Goal: Transaction & Acquisition: Purchase product/service

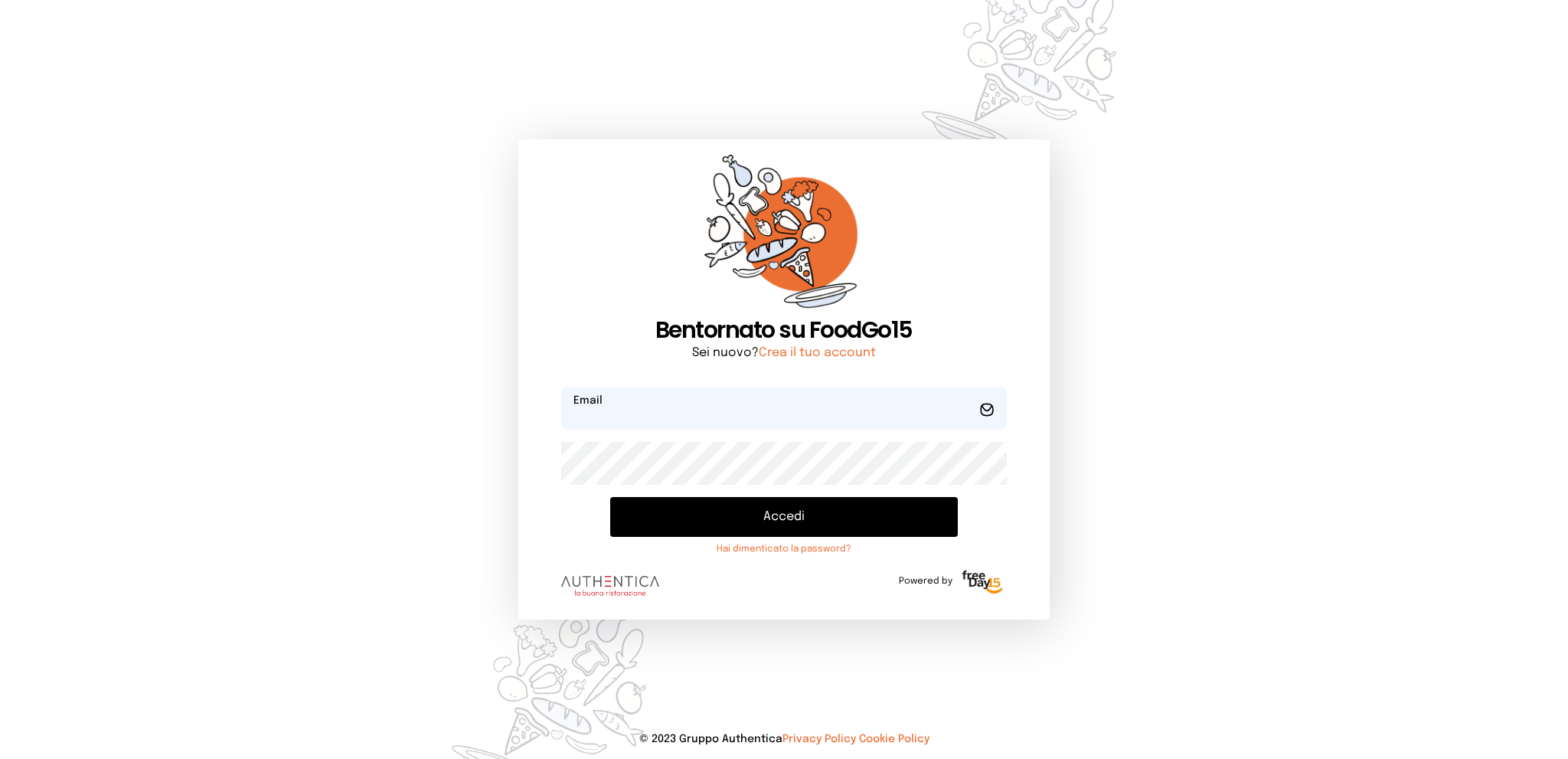
type input "**********"
click at [861, 517] on button "Accedi" at bounding box center [784, 516] width 346 height 40
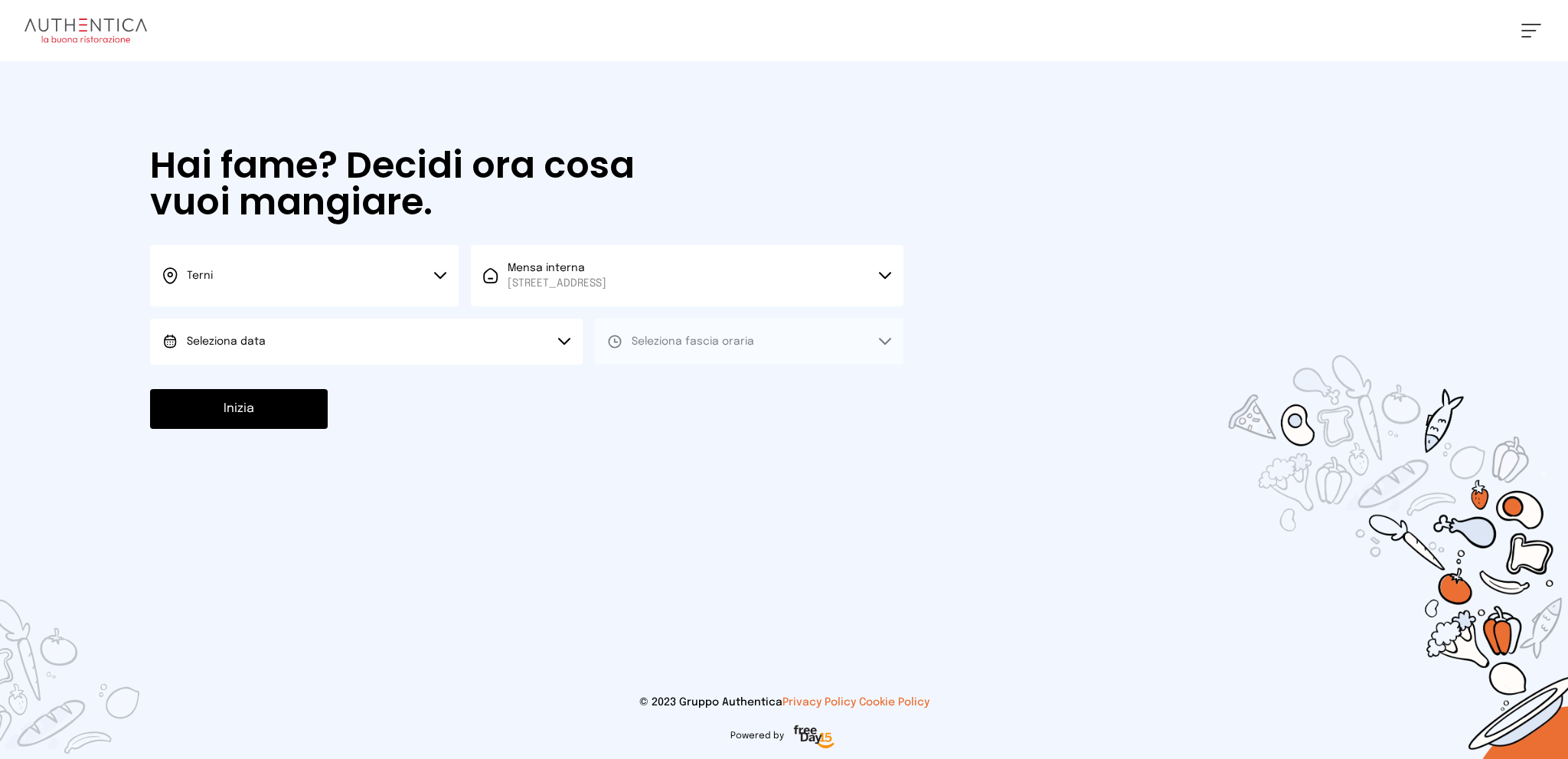
click at [491, 336] on button "Seleziona data" at bounding box center [367, 341] width 433 height 46
click at [478, 375] on li "[DATE], [DATE]" at bounding box center [367, 383] width 433 height 40
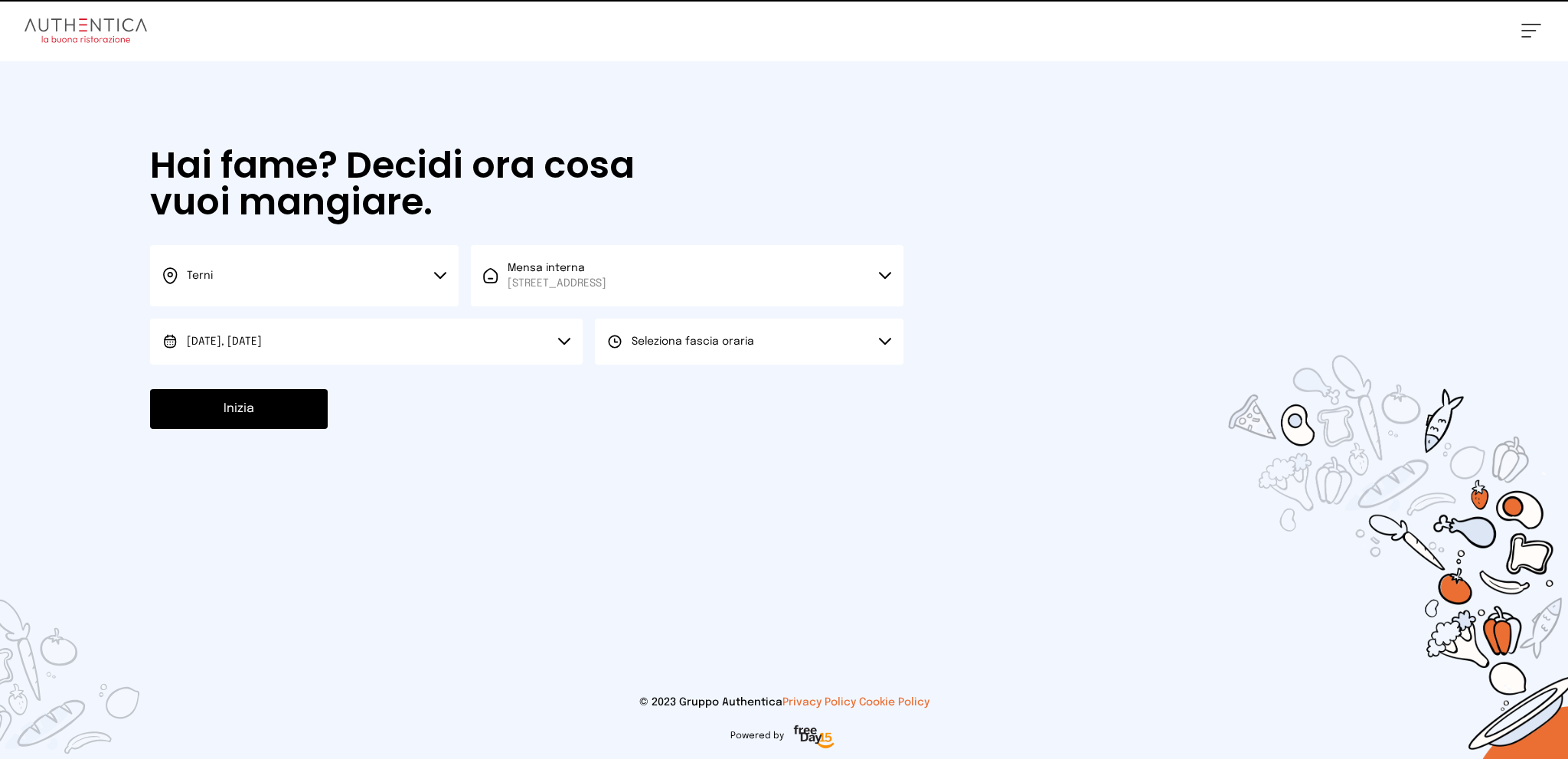
click at [659, 348] on button "Seleziona fascia oraria" at bounding box center [749, 341] width 309 height 46
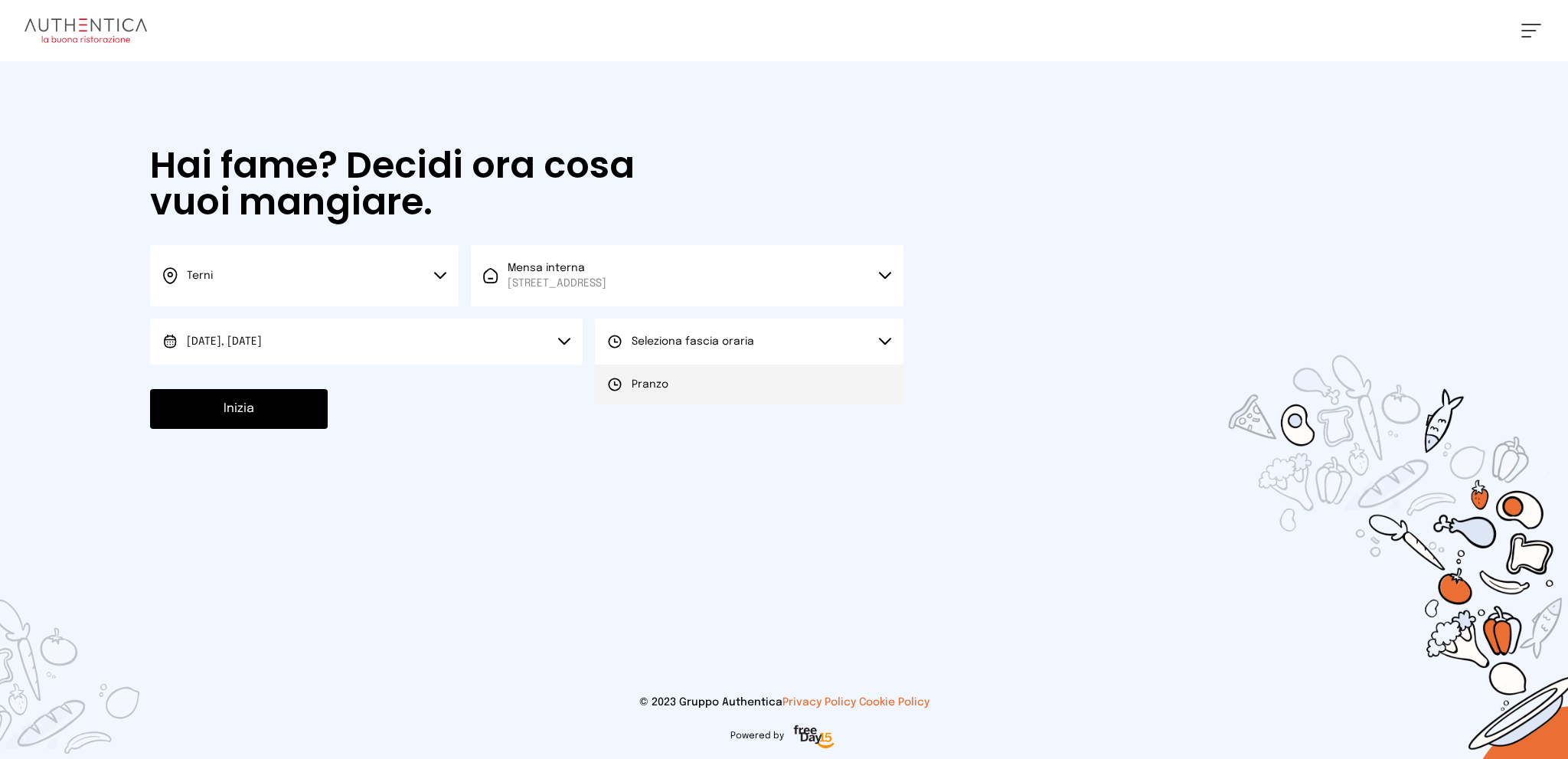
click at [653, 381] on span "Pranzo" at bounding box center [650, 383] width 37 height 15
click at [285, 402] on button "Inizia" at bounding box center [239, 408] width 178 height 40
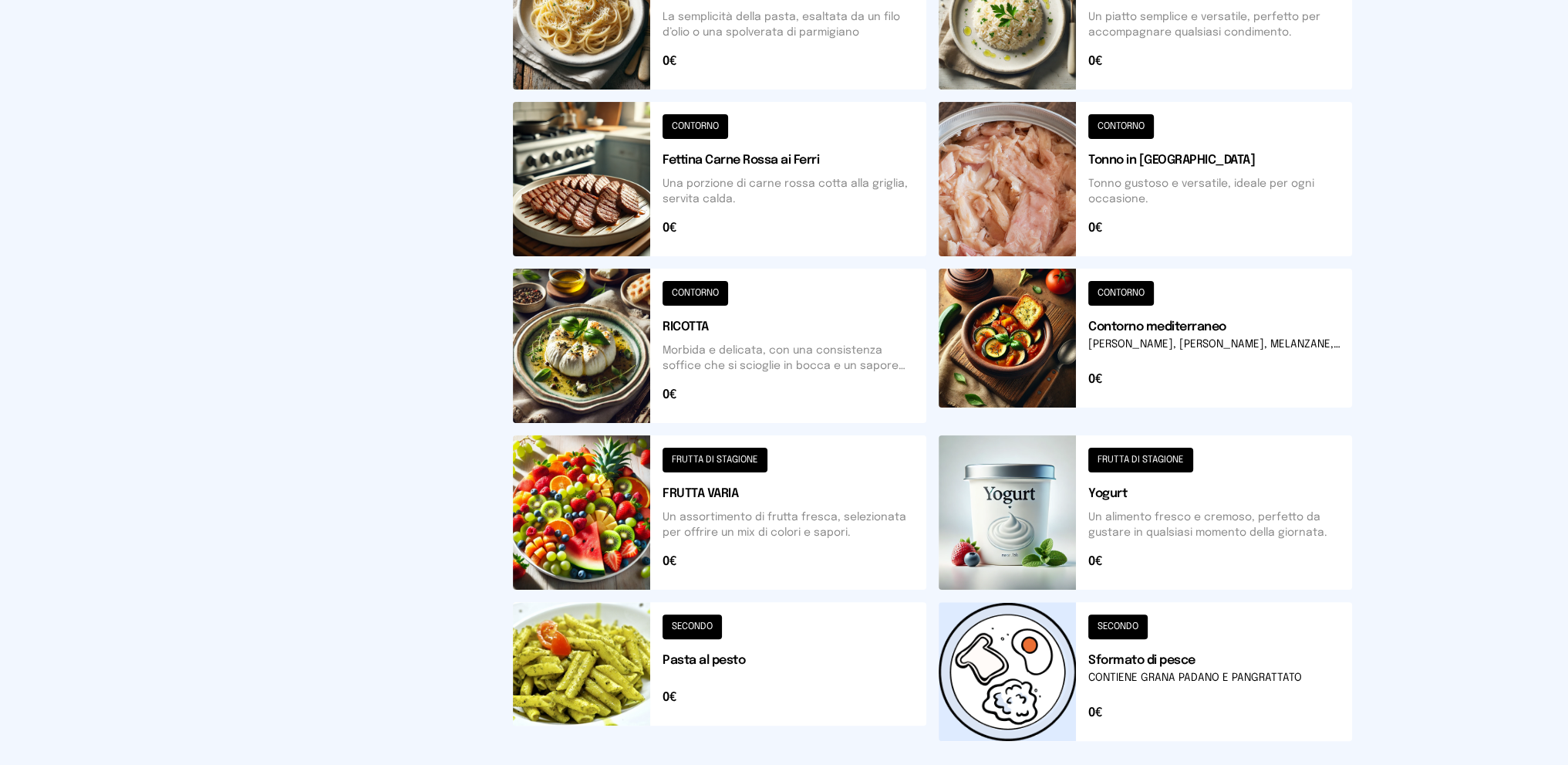
scroll to position [497, 0]
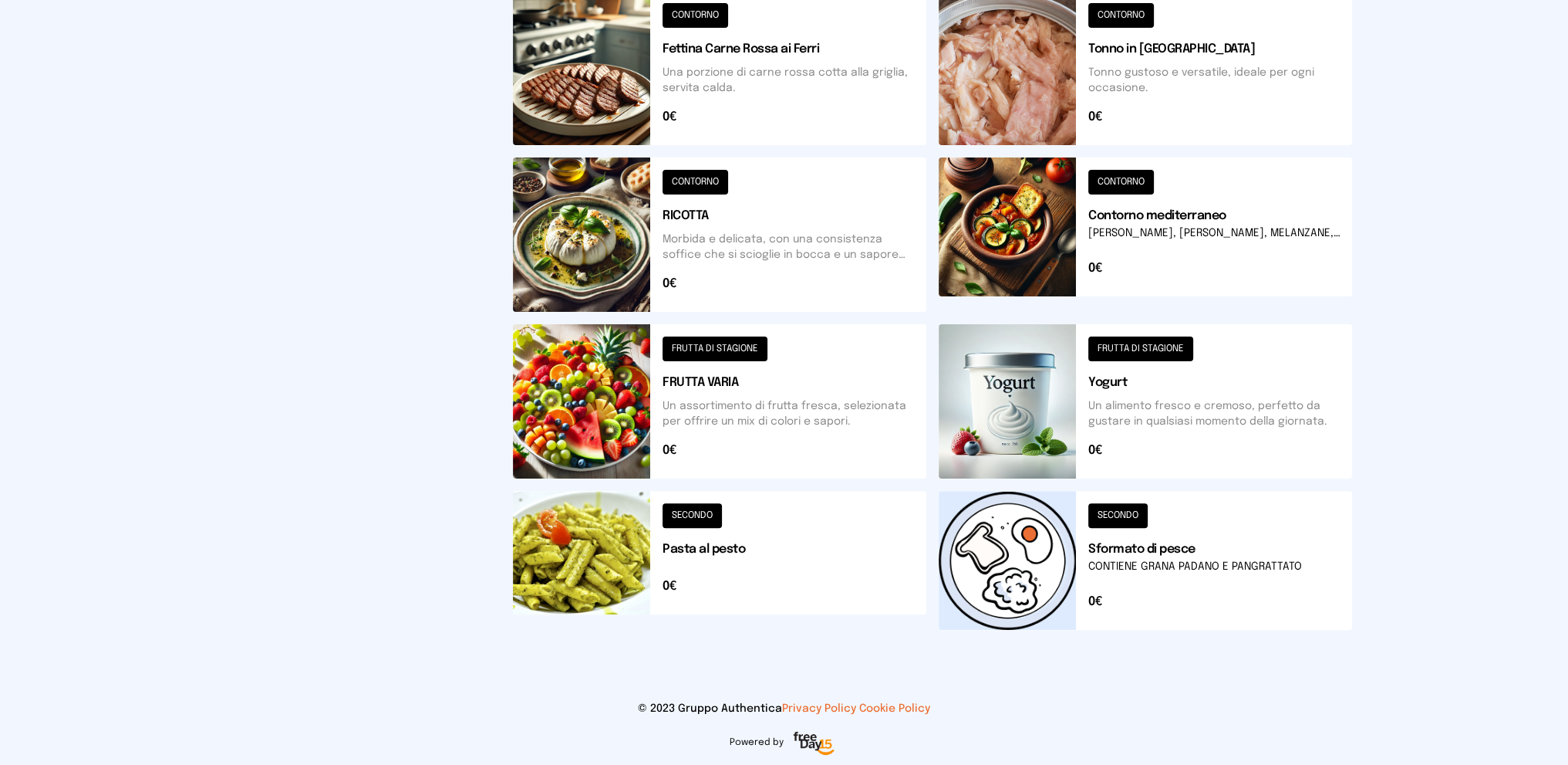
click at [1179, 552] on button at bounding box center [1145, 560] width 414 height 139
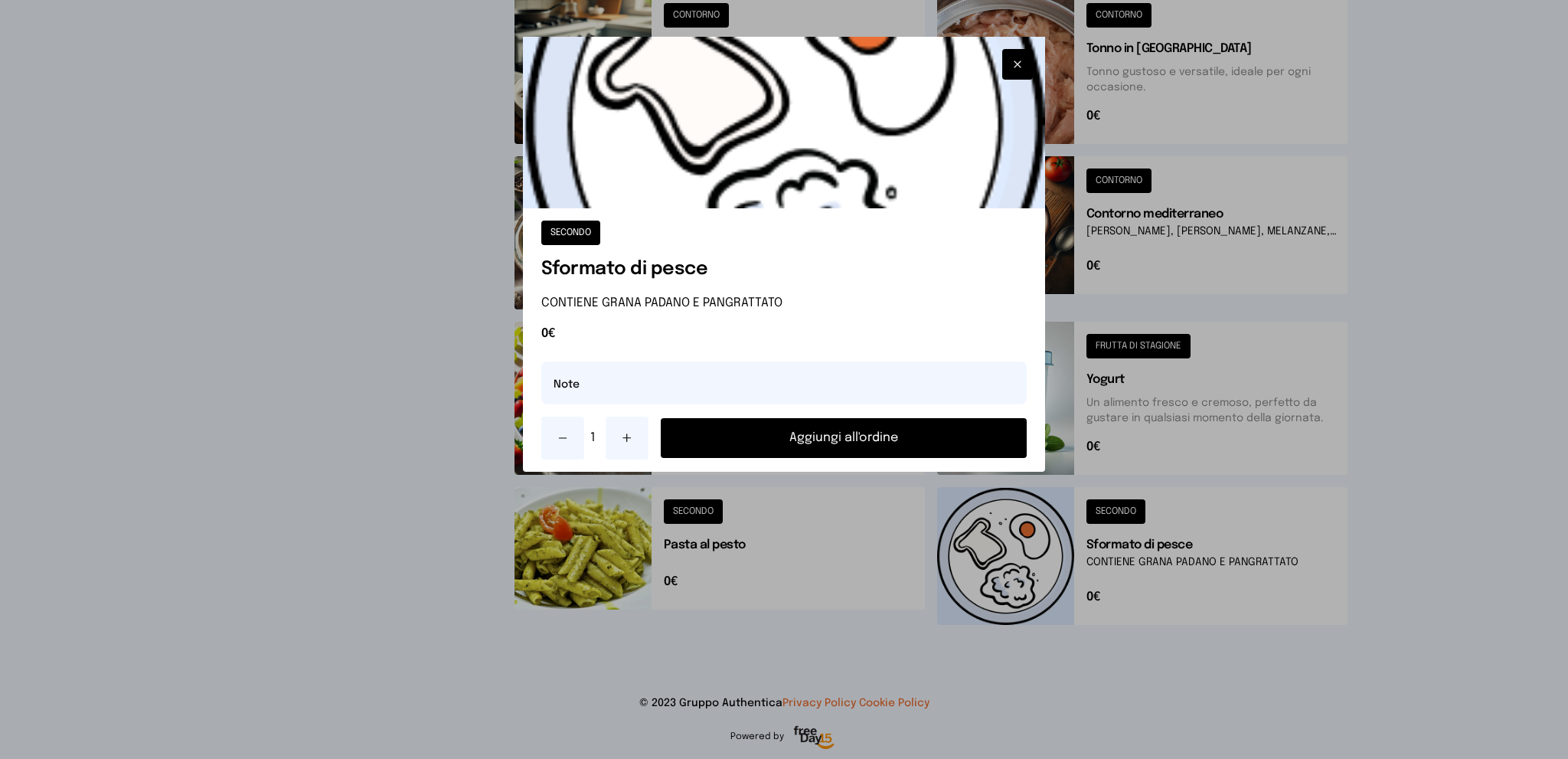
click at [621, 431] on button at bounding box center [627, 438] width 43 height 43
click at [725, 441] on button "Aggiungi all'ordine" at bounding box center [843, 437] width 367 height 40
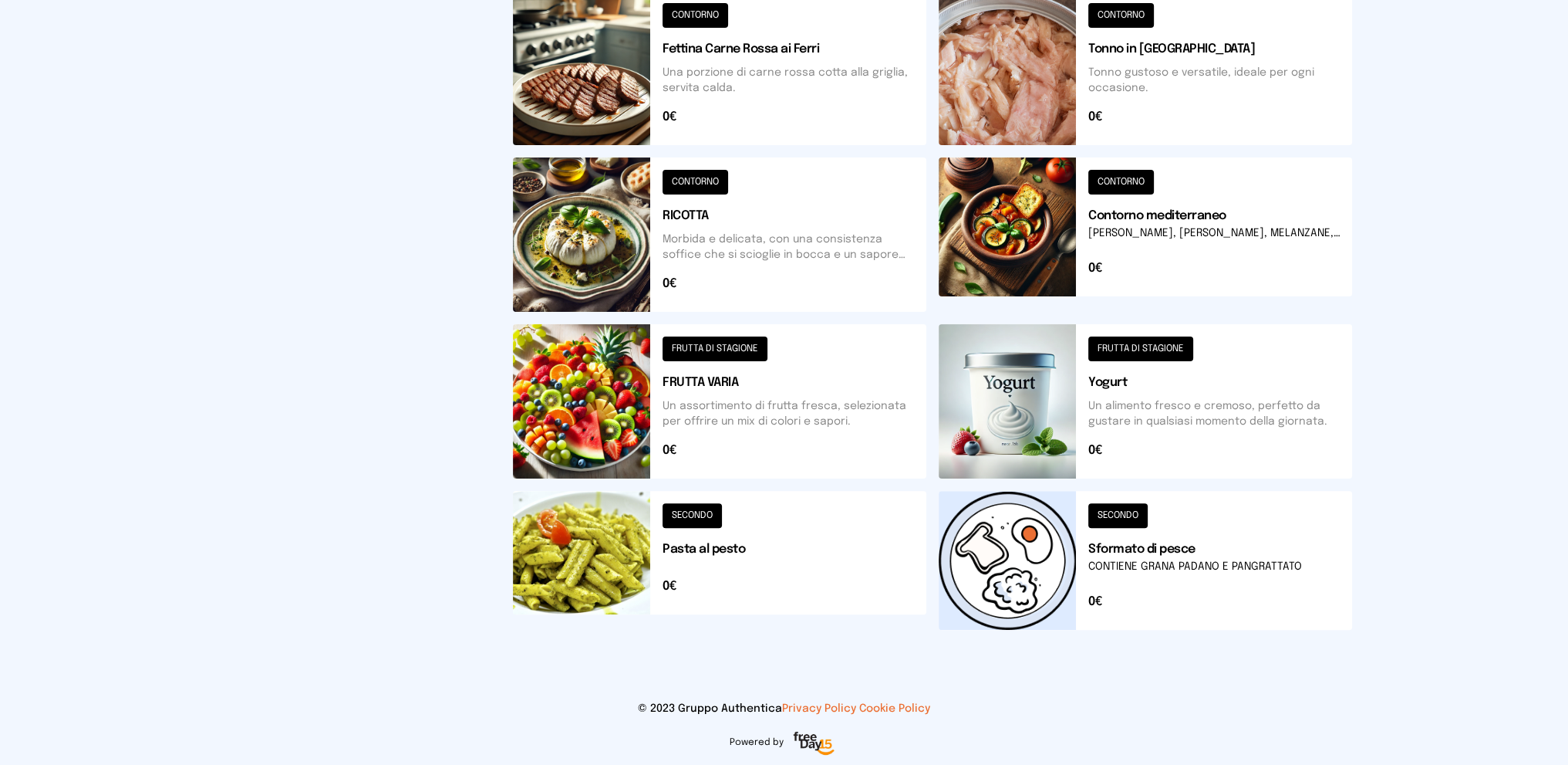
click at [732, 238] on button at bounding box center [719, 235] width 414 height 154
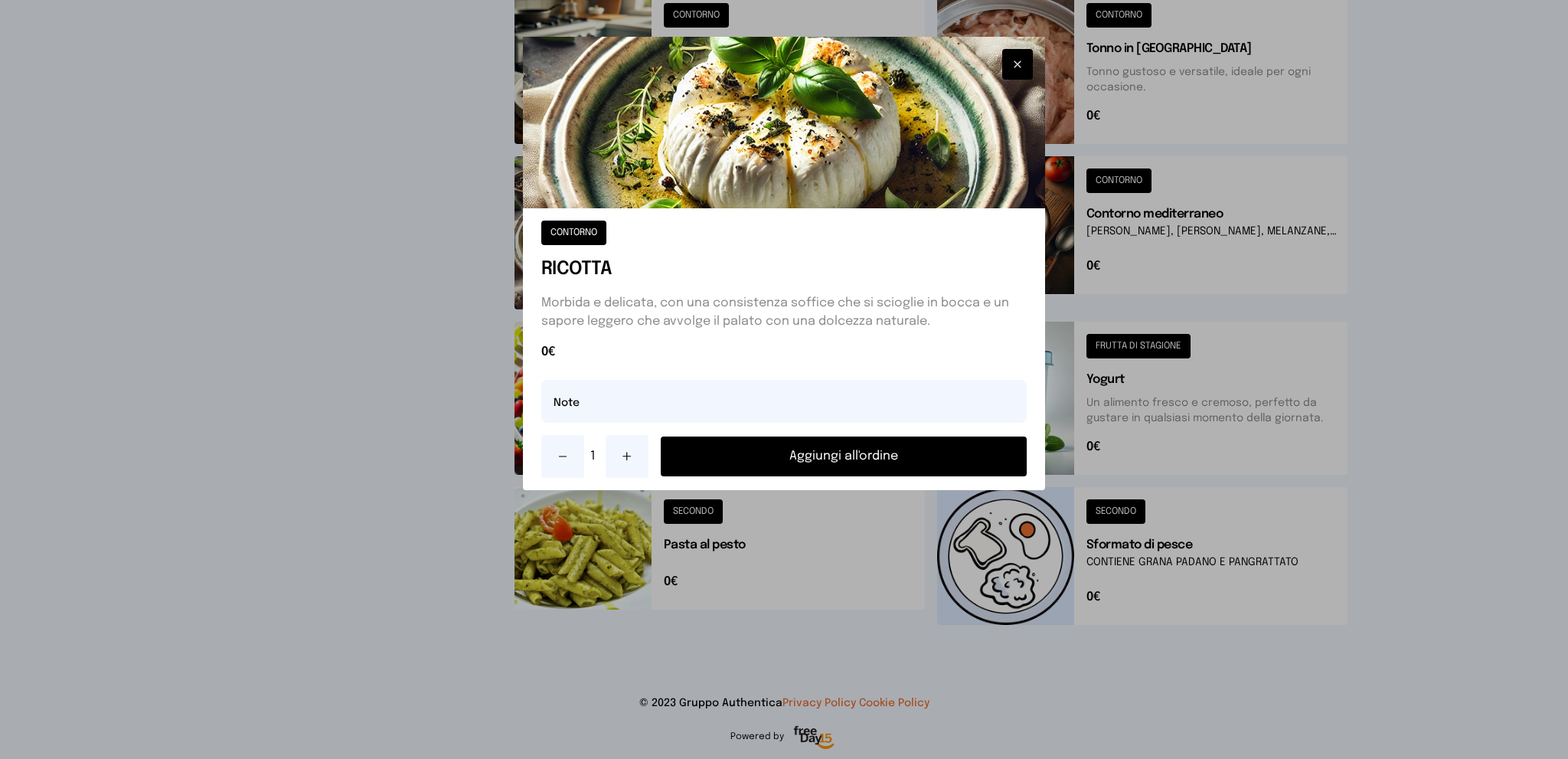
click at [778, 454] on button "Aggiungi all'ordine" at bounding box center [843, 456] width 367 height 40
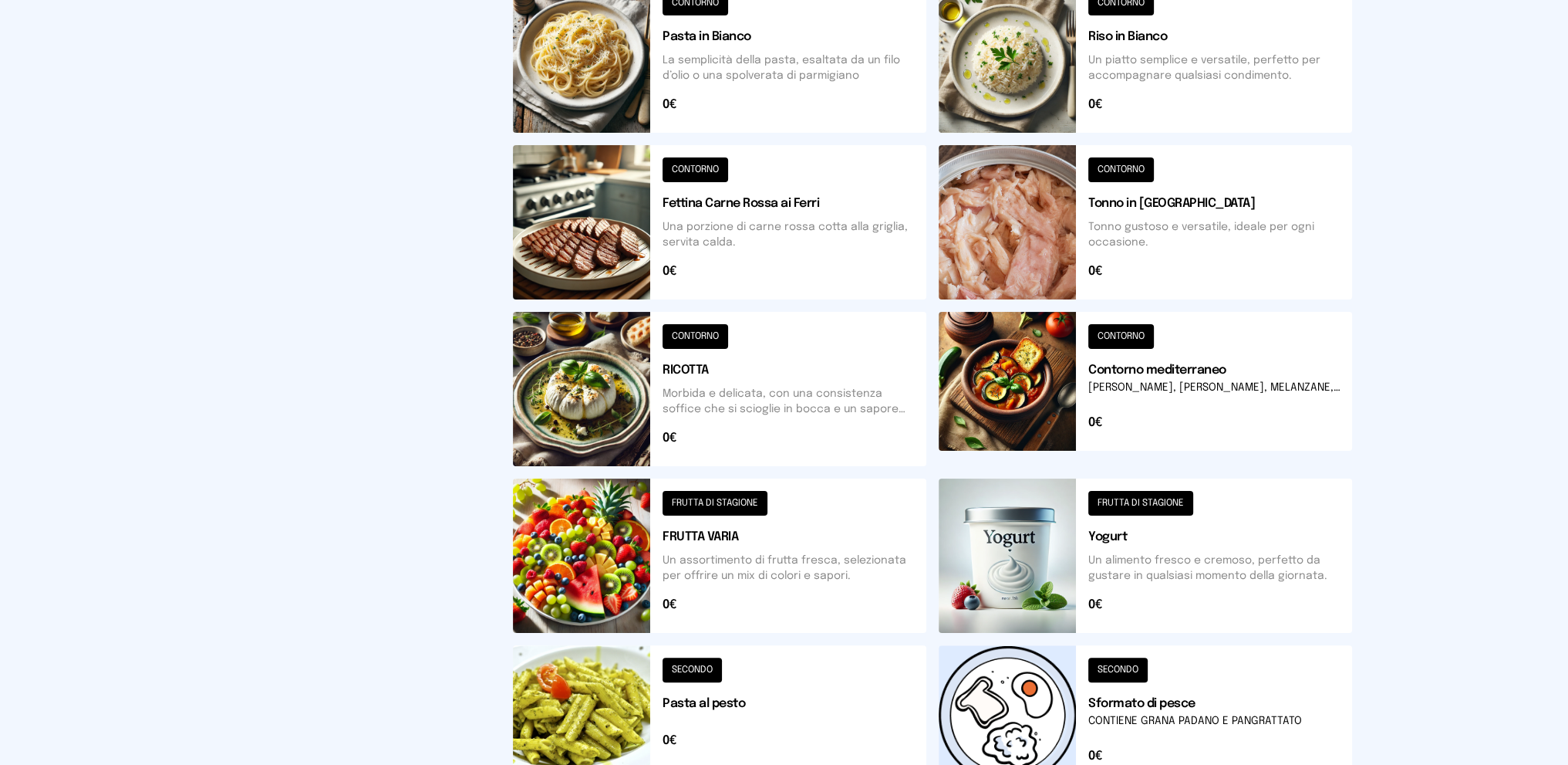
scroll to position [266, 0]
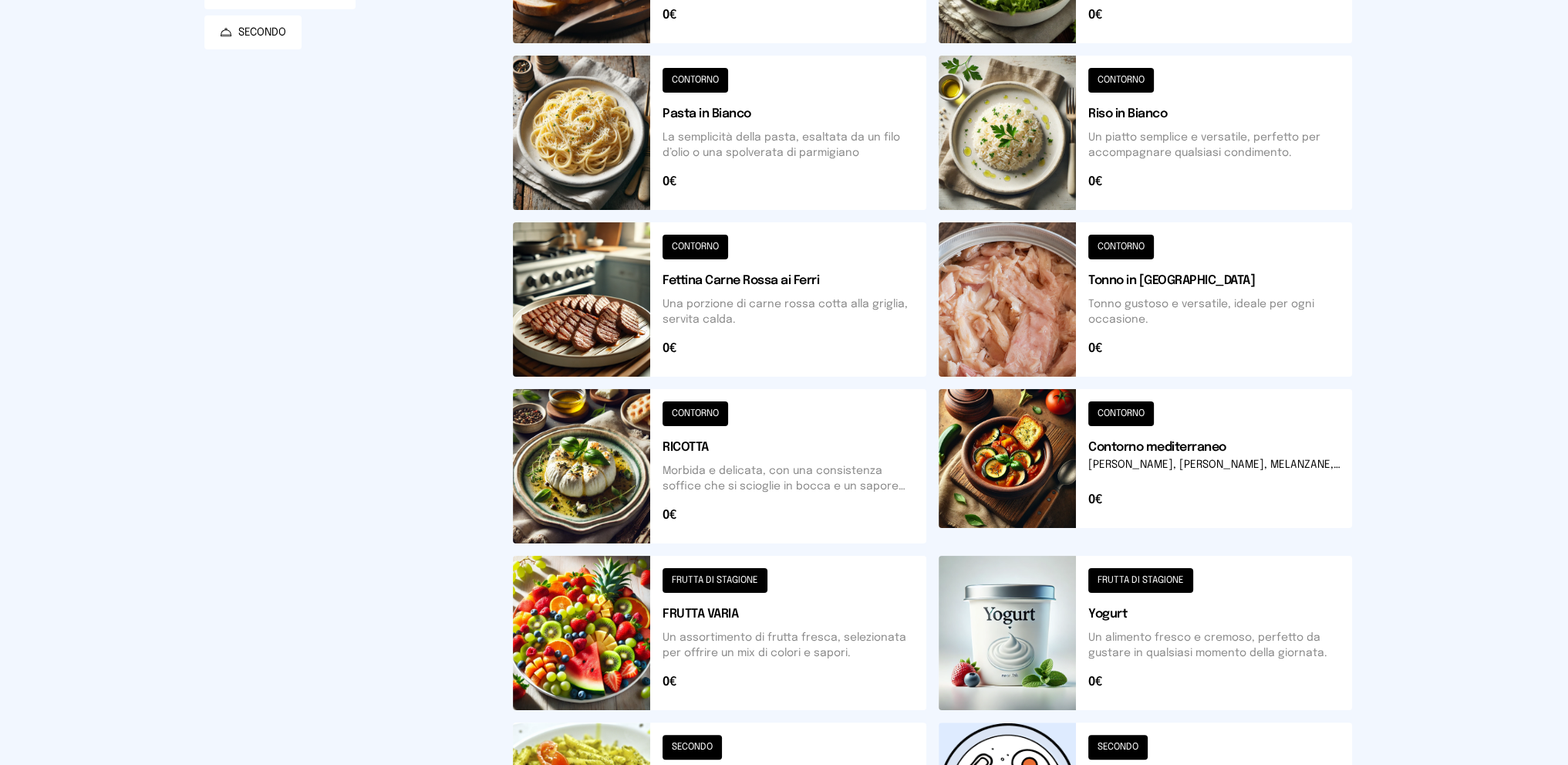
click at [1194, 126] on button at bounding box center [1145, 133] width 414 height 154
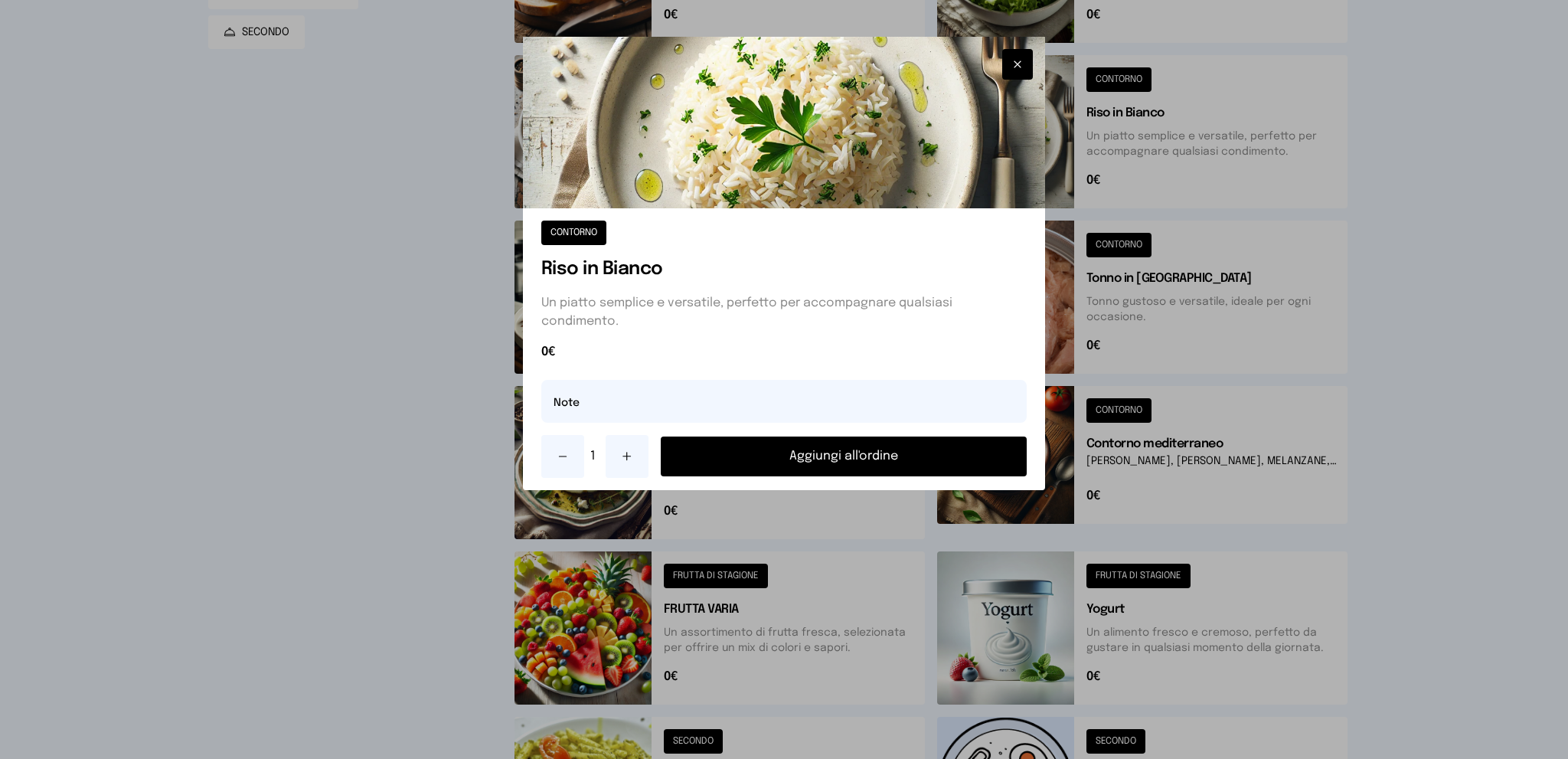
click at [766, 453] on button "Aggiungi all'ordine" at bounding box center [843, 456] width 367 height 40
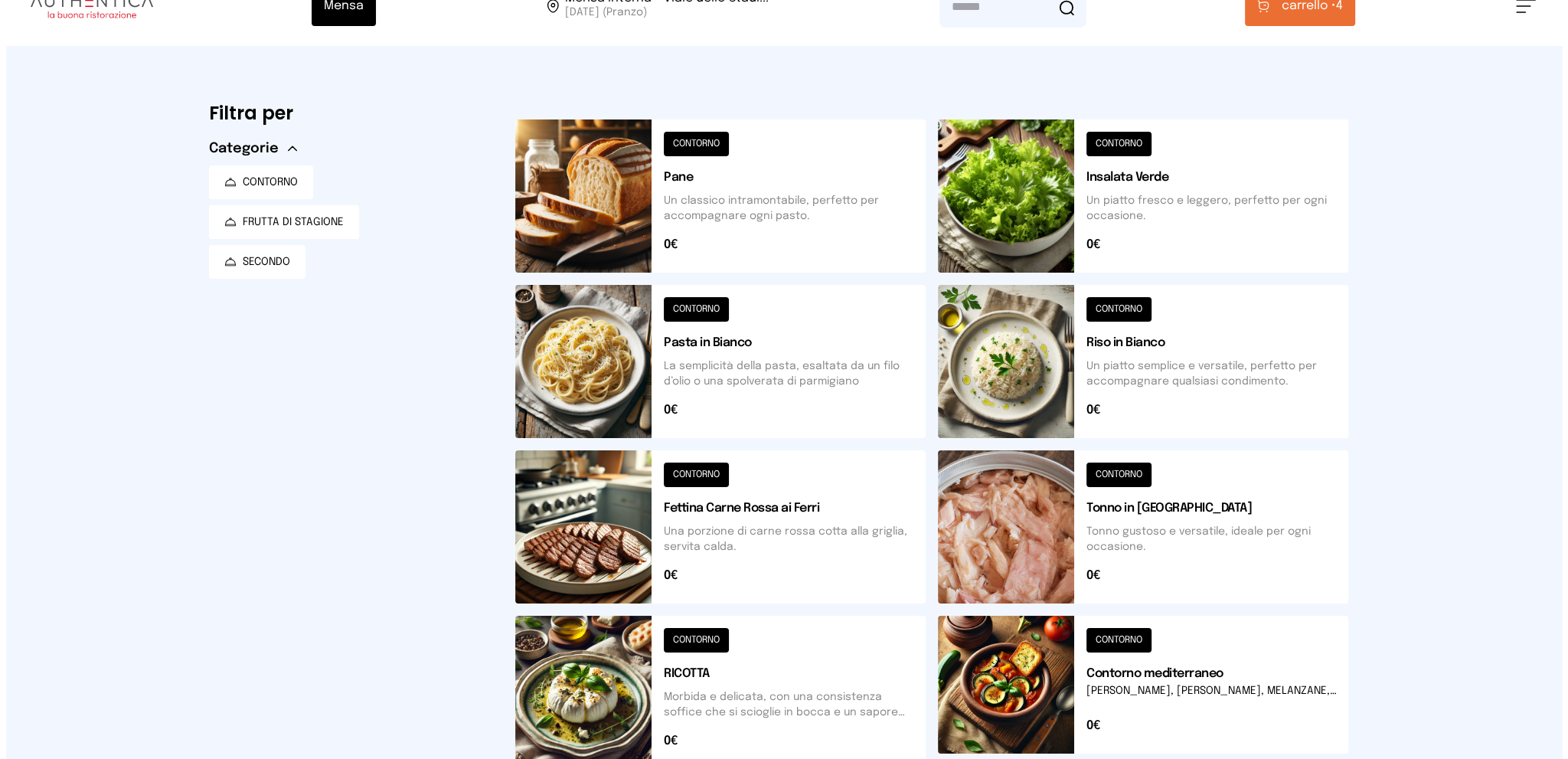
scroll to position [0, 0]
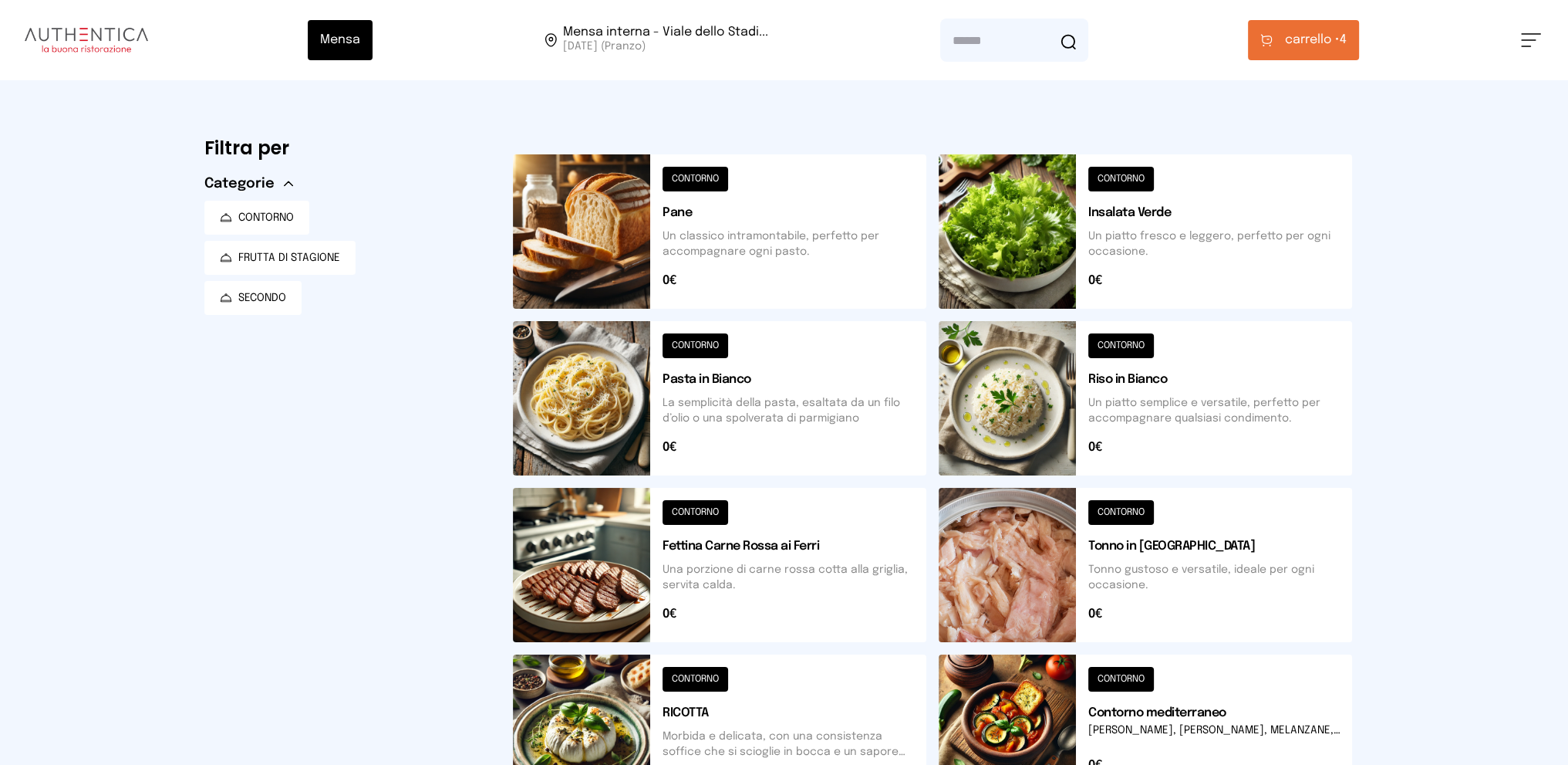
click at [1286, 40] on span "carrello •" at bounding box center [1313, 40] width 55 height 19
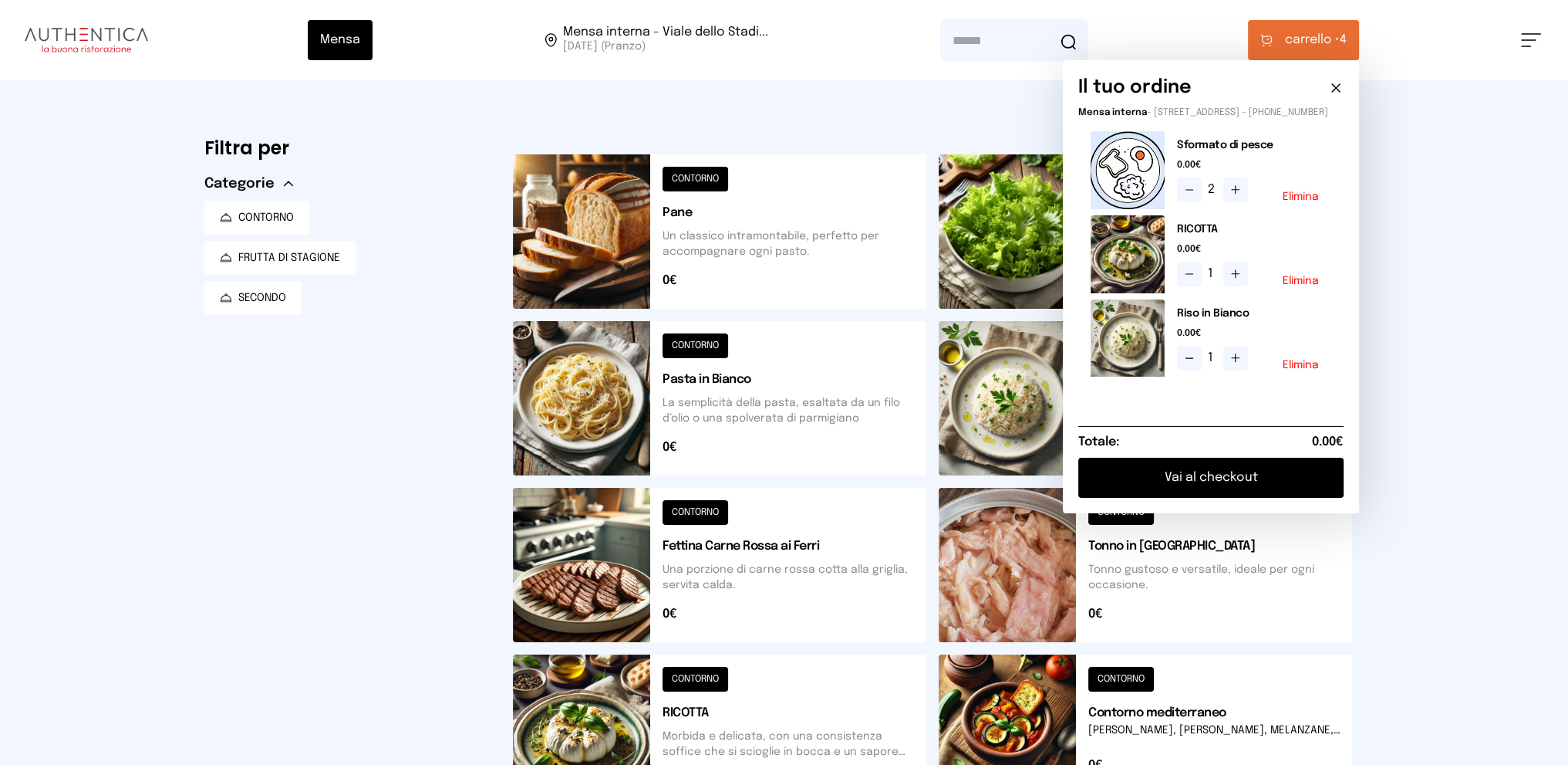
click at [1222, 493] on button "Vai al checkout" at bounding box center [1211, 477] width 266 height 40
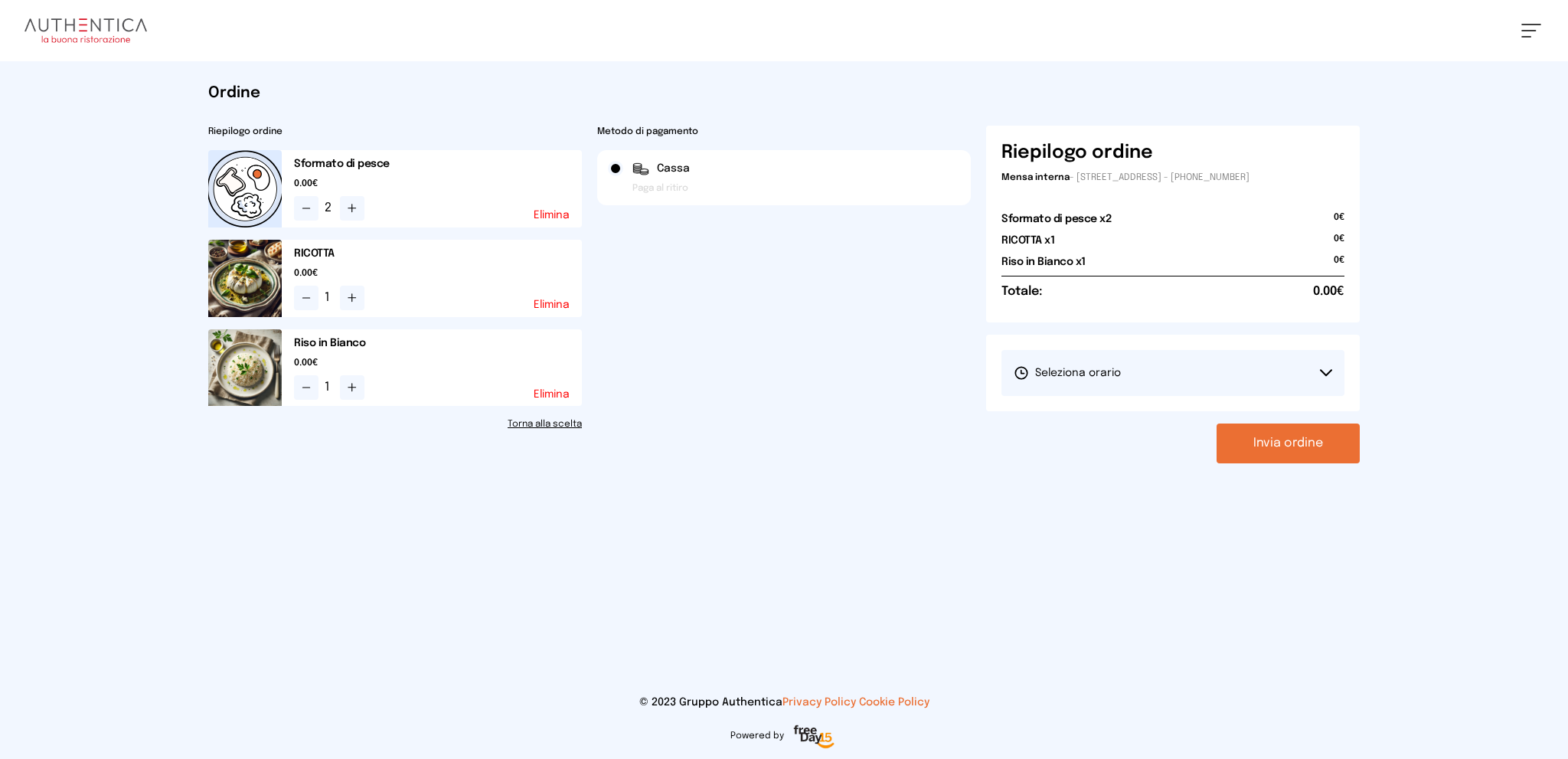
click at [1164, 374] on button "Seleziona orario" at bounding box center [1173, 373] width 343 height 46
click at [1130, 420] on li "1° Turno (13:00 - 15:00)" at bounding box center [1173, 415] width 343 height 40
click at [1272, 441] on button "Invia ordine" at bounding box center [1288, 443] width 143 height 40
